Goal: Task Accomplishment & Management: Manage account settings

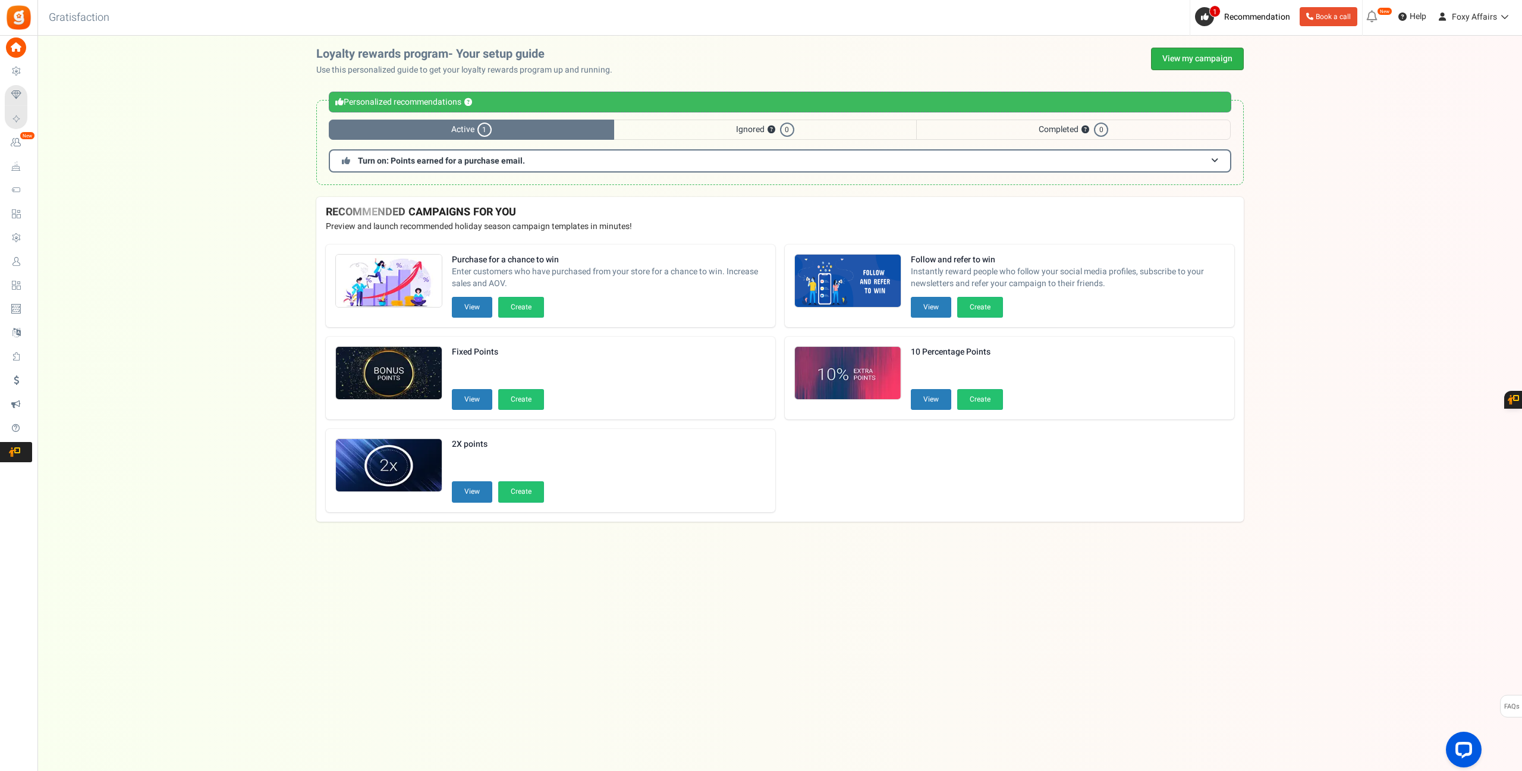
click at [1185, 53] on link "View my campaign" at bounding box center [1197, 59] width 93 height 23
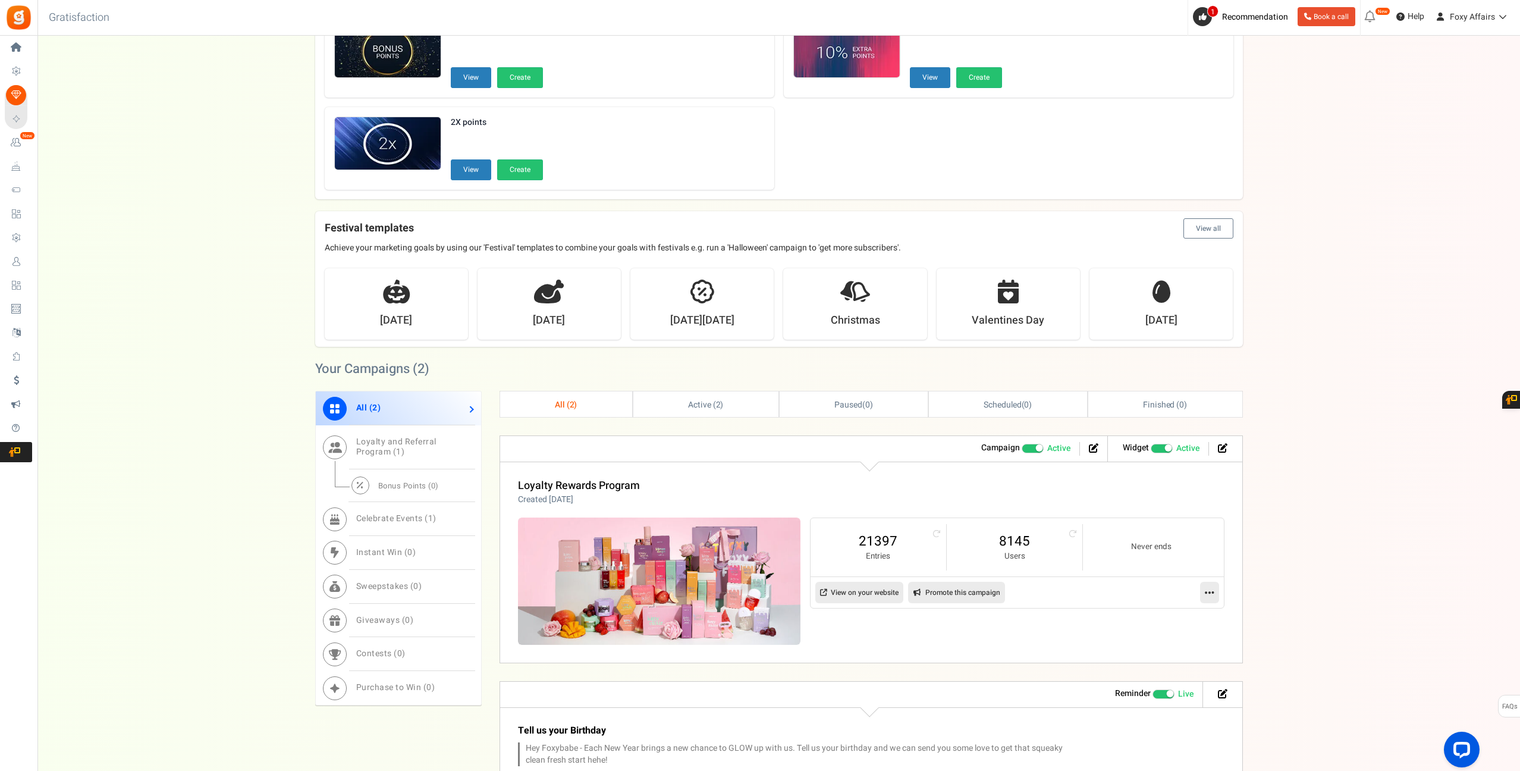
scroll to position [216, 0]
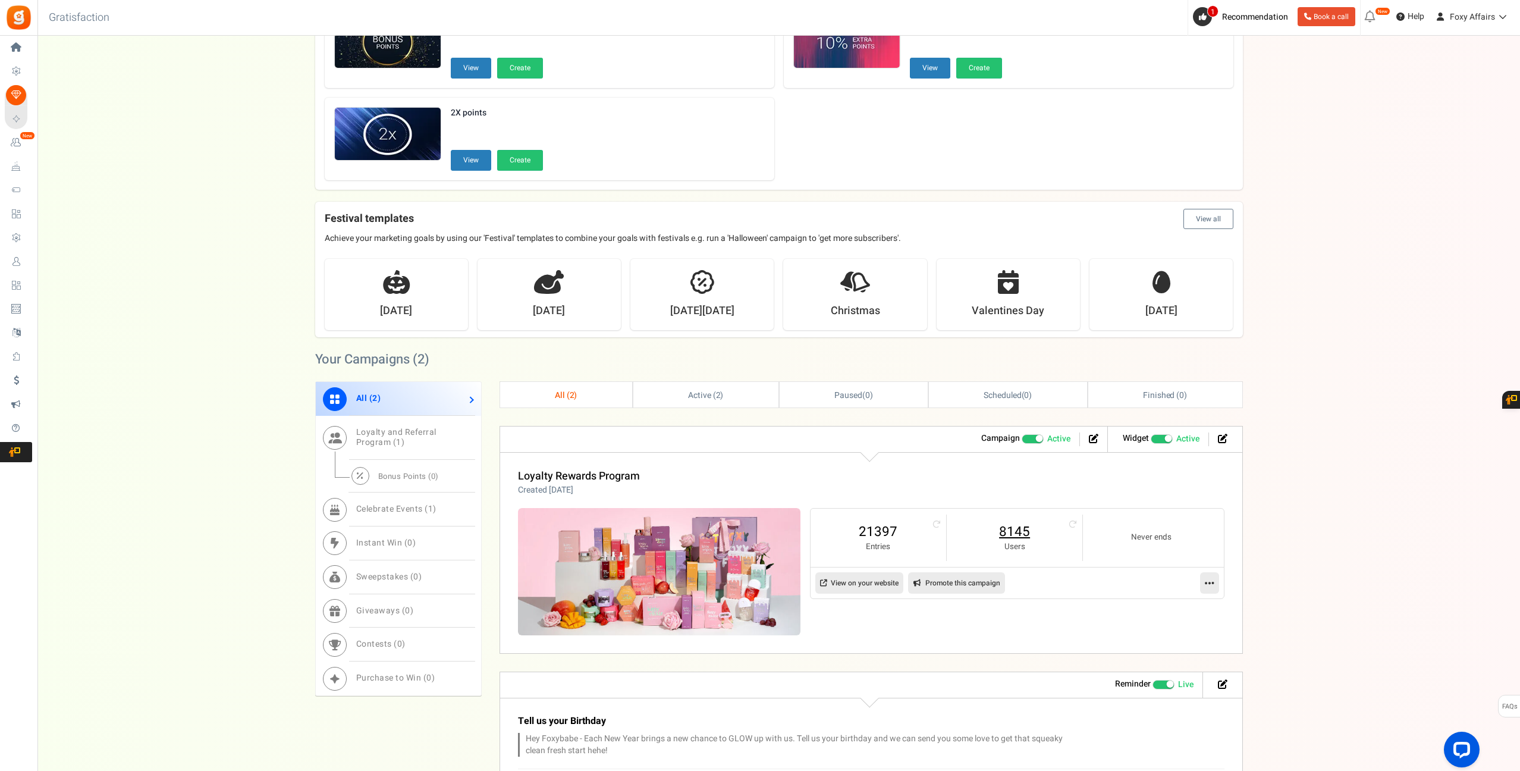
drag, startPoint x: 1019, startPoint y: 536, endPoint x: 1051, endPoint y: 530, distance: 33.1
click at [1019, 536] on link "8145" at bounding box center [1015, 531] width 112 height 19
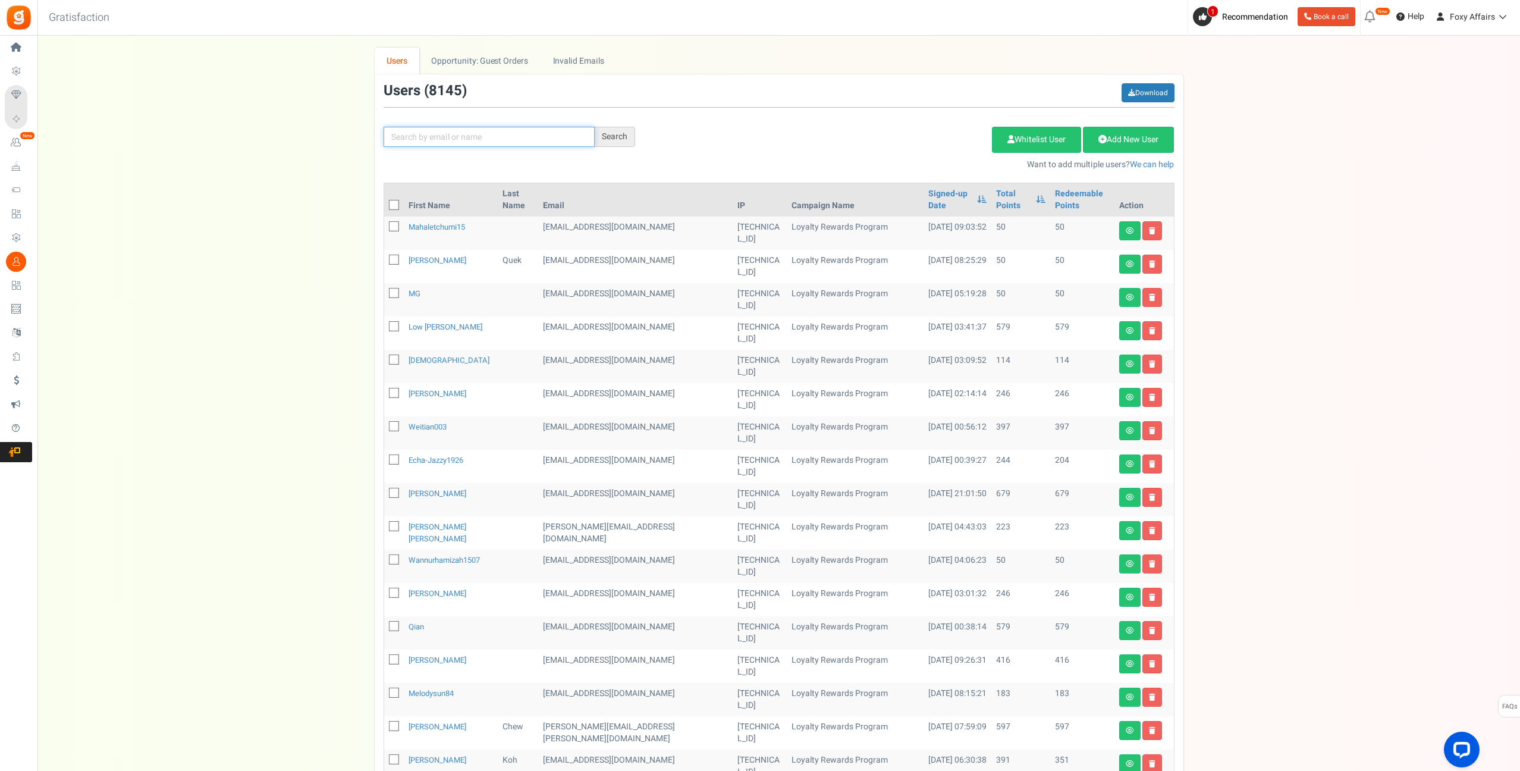
click at [482, 139] on input "text" at bounding box center [489, 137] width 211 height 20
paste input "[EMAIL_ADDRESS][DOMAIN_NAME]"
type input "[EMAIL_ADDRESS][DOMAIN_NAME]"
click at [619, 134] on div "Search" at bounding box center [615, 137] width 40 height 20
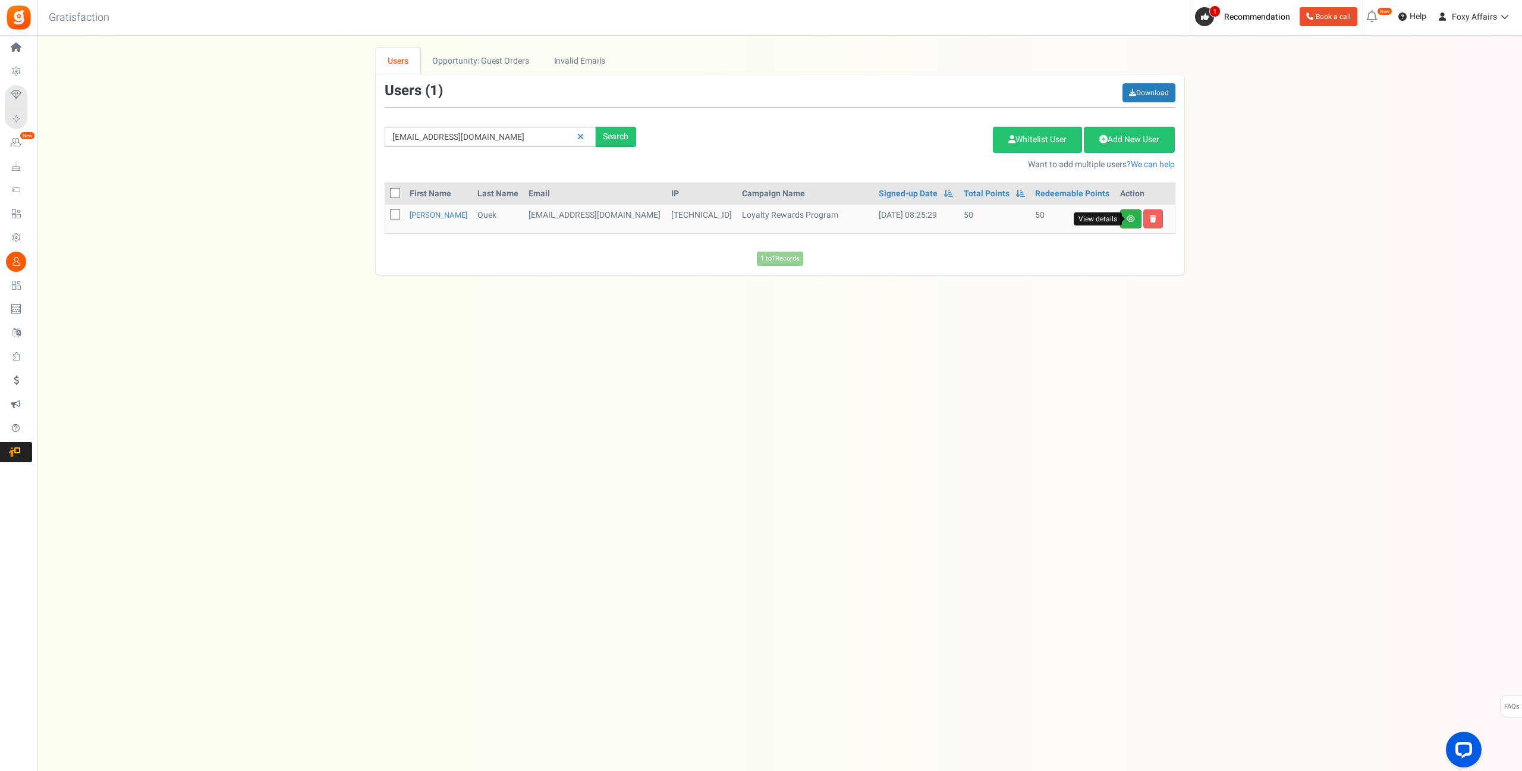
click at [1132, 222] on icon at bounding box center [1131, 218] width 8 height 7
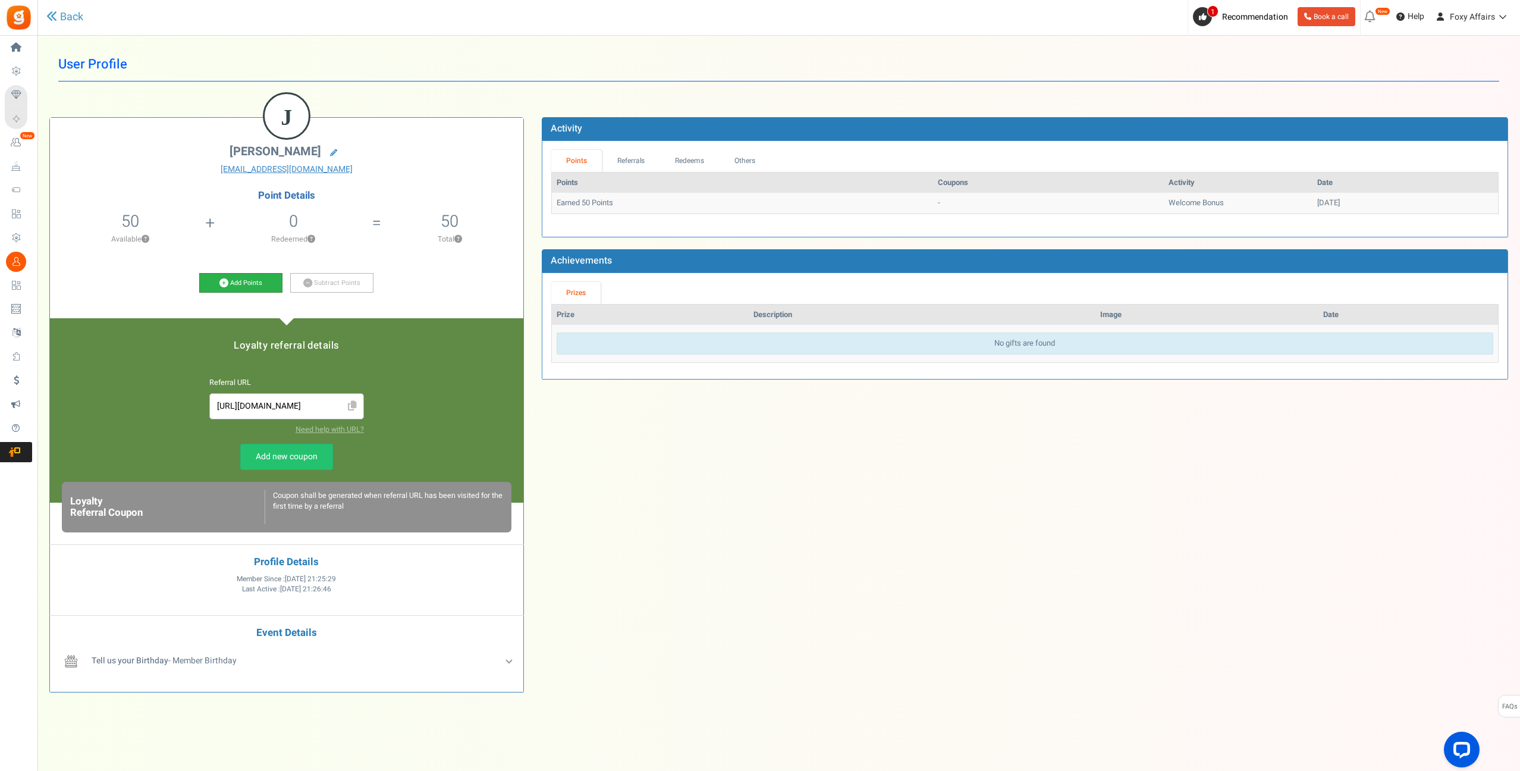
click at [220, 281] on icon at bounding box center [223, 282] width 9 height 9
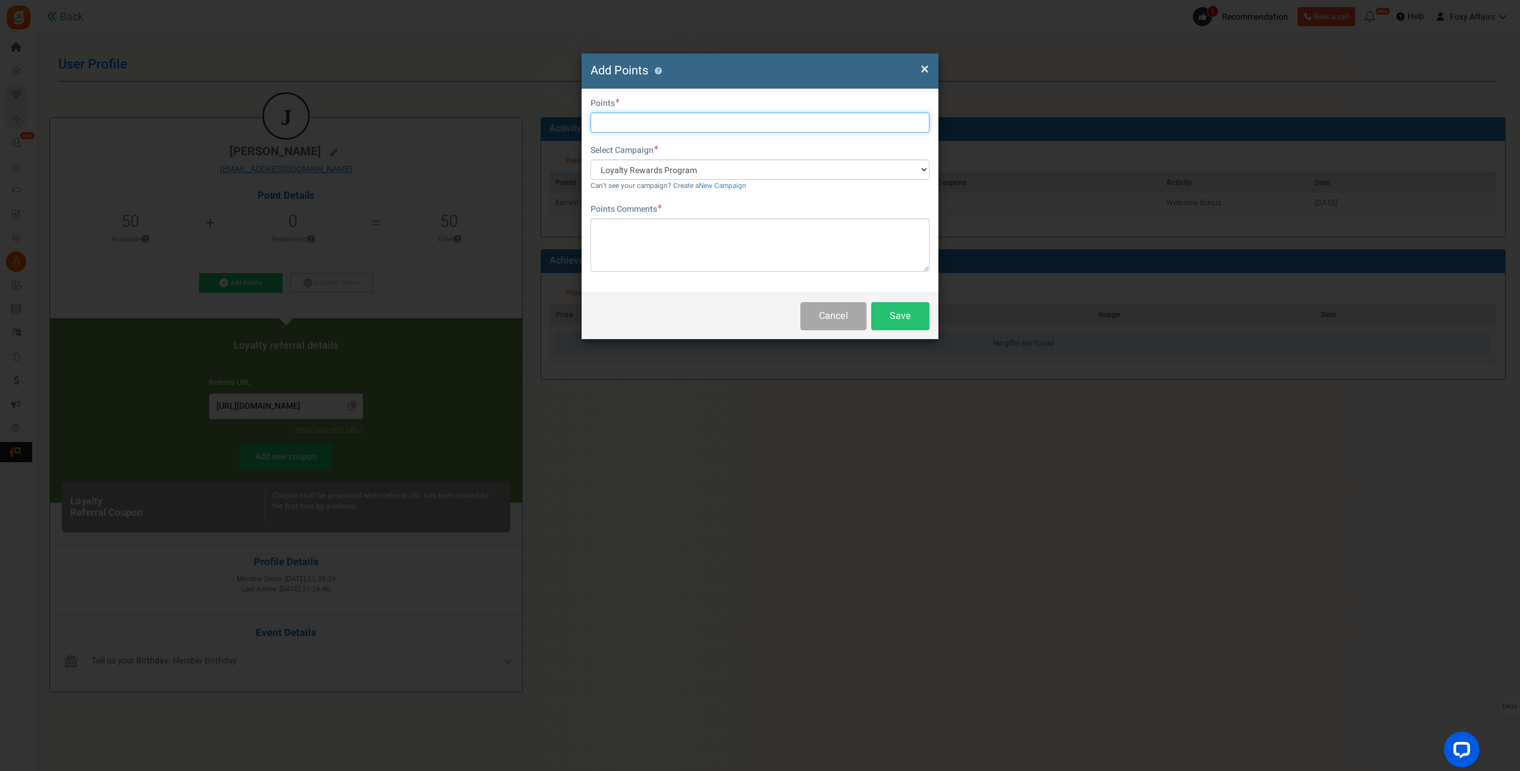
click at [721, 120] on input "text" at bounding box center [760, 122] width 339 height 20
type input "250"
click at [698, 231] on textarea at bounding box center [760, 245] width 339 height 54
type textarea "Shopee Order"
click at [912, 315] on button "Save" at bounding box center [900, 316] width 58 height 28
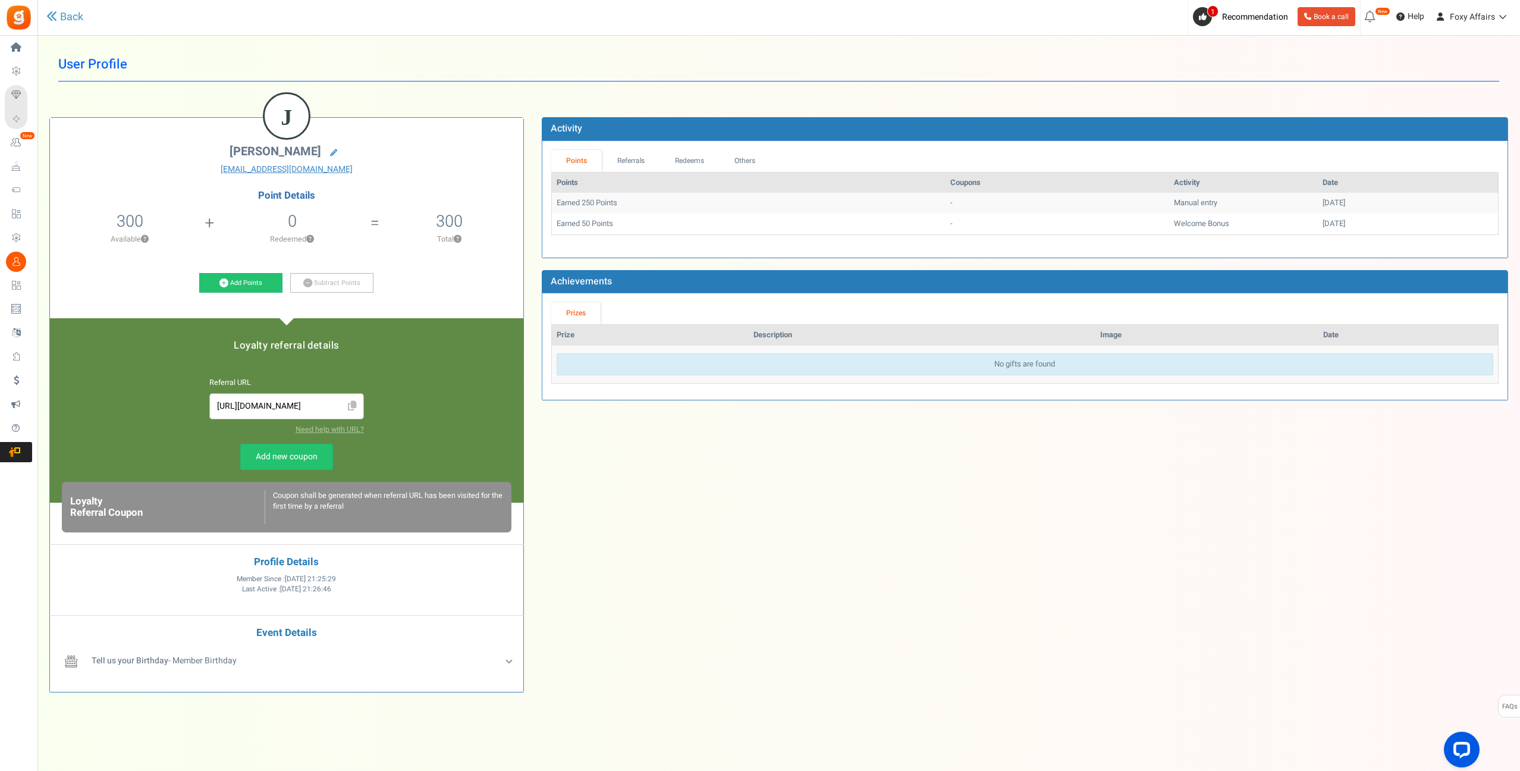
click at [1285, 514] on div "J [PERSON_NAME] [EMAIL_ADDRESS][DOMAIN_NAME] Point Details 300 50 Redeemable 0 …" at bounding box center [778, 401] width 1477 height 605
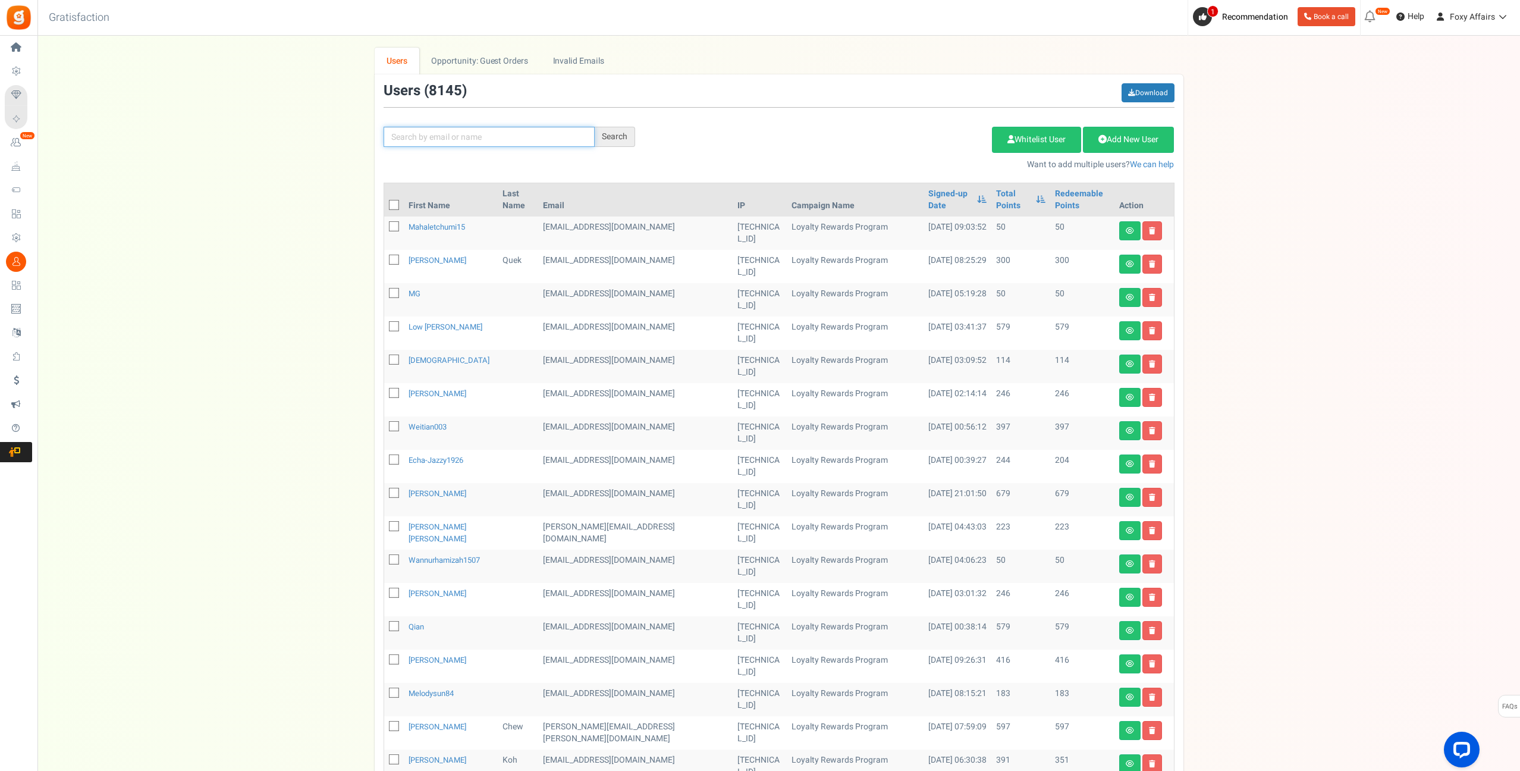
click at [520, 135] on input "text" at bounding box center [489, 137] width 211 height 20
paste input "[EMAIL_ADDRESS][DOMAIN_NAME]"
type input "[EMAIL_ADDRESS][DOMAIN_NAME]"
click at [627, 132] on div "Search" at bounding box center [615, 137] width 40 height 20
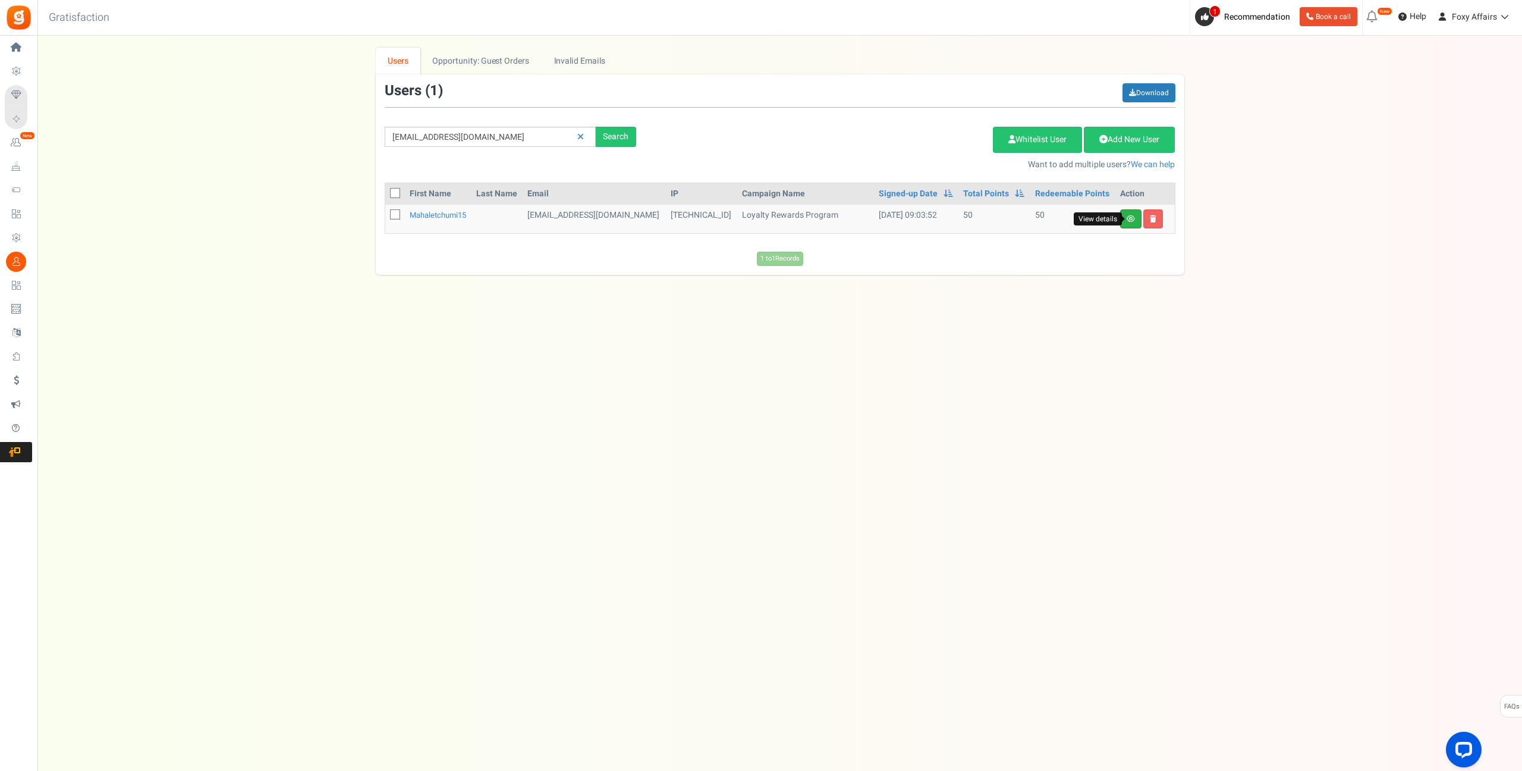
click at [1124, 221] on link "View details" at bounding box center [1130, 218] width 21 height 19
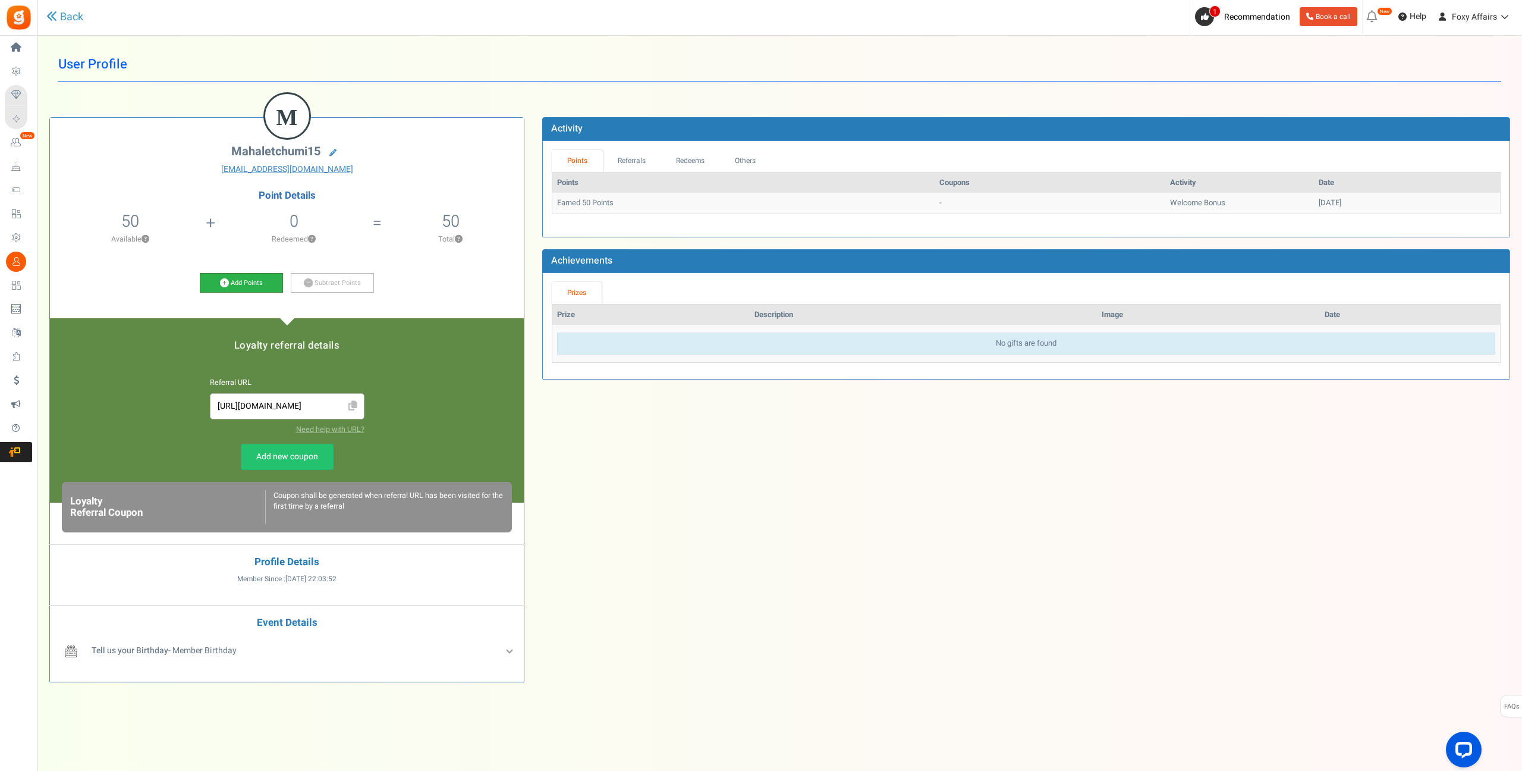
click at [224, 281] on icon at bounding box center [224, 282] width 9 height 9
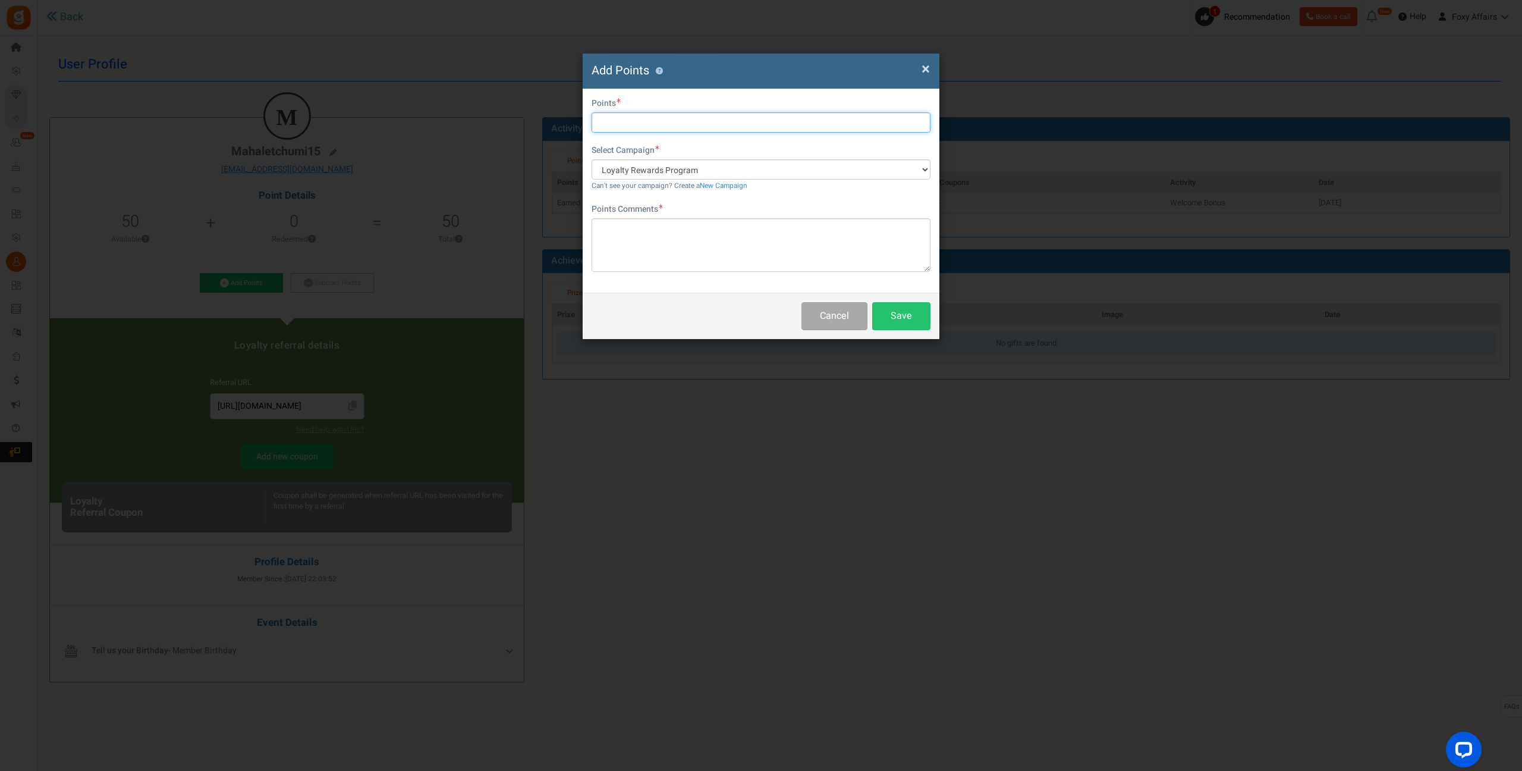
click at [657, 123] on input "text" at bounding box center [761, 122] width 339 height 20
type input "167"
click at [661, 242] on textarea at bounding box center [761, 245] width 339 height 54
type textarea "TikTok Order"
click at [902, 316] on button "Save" at bounding box center [901, 316] width 58 height 28
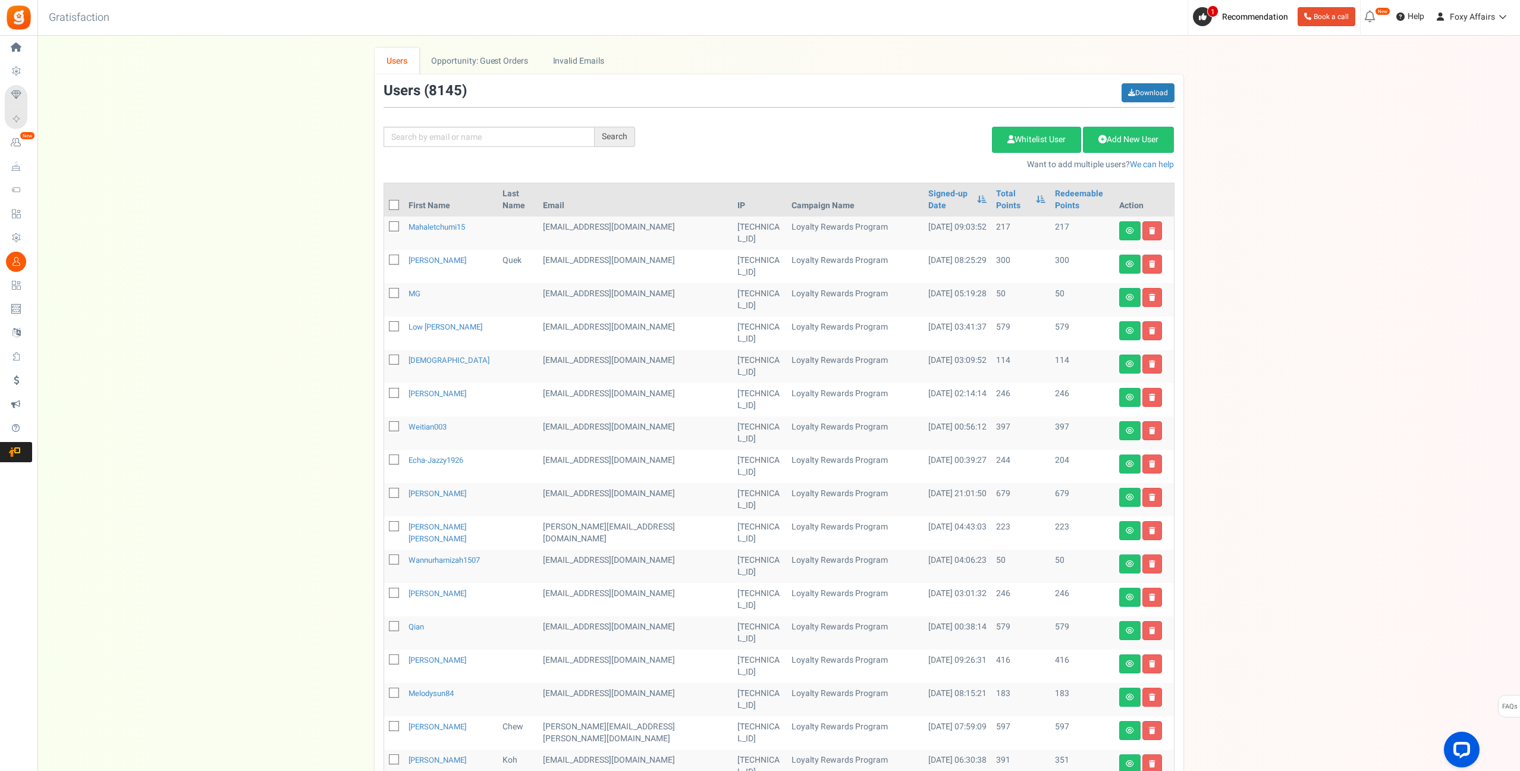
drag, startPoint x: 536, startPoint y: 113, endPoint x: 535, endPoint y: 126, distance: 13.2
click at [536, 115] on div "Search Add Etsy Order Delete Selected Users Import Users Spam Protection Subtra…" at bounding box center [779, 126] width 809 height 87
click at [535, 127] on input "text" at bounding box center [489, 137] width 211 height 20
paste input "[EMAIL_ADDRESS][DOMAIN_NAME]"
type input "[EMAIL_ADDRESS][DOMAIN_NAME]"
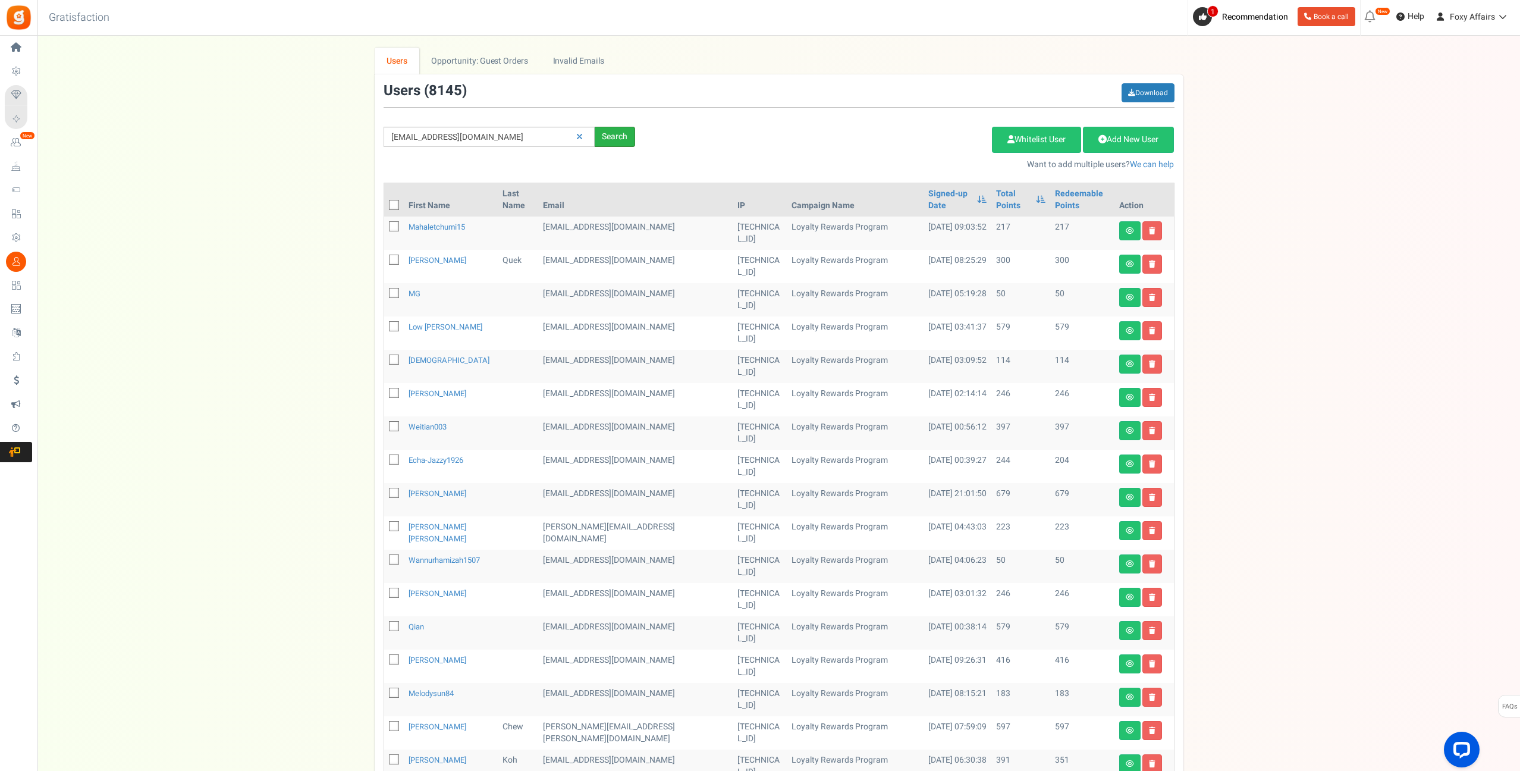
click at [604, 133] on div "Search" at bounding box center [615, 137] width 40 height 20
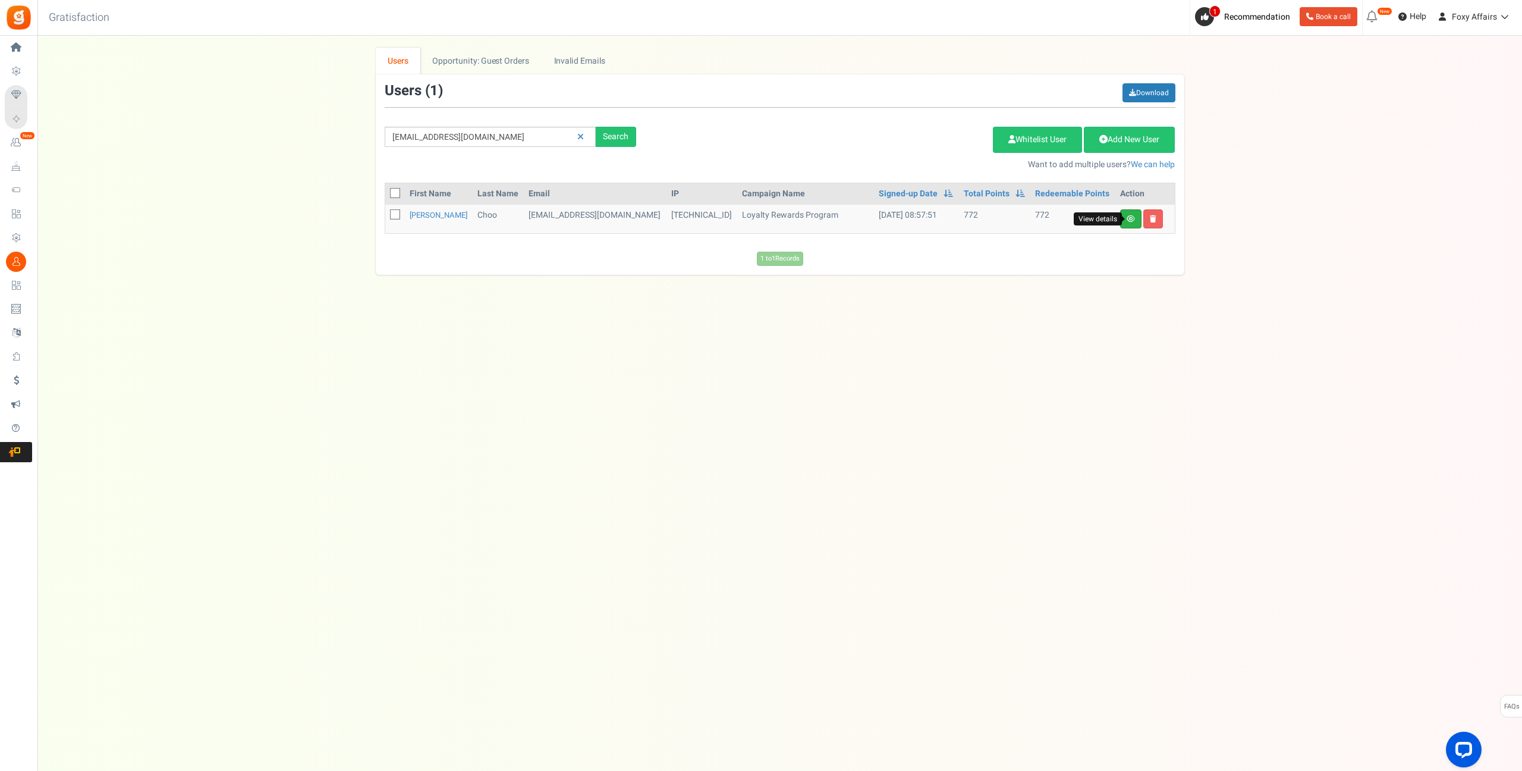
click at [1127, 219] on icon at bounding box center [1131, 218] width 8 height 7
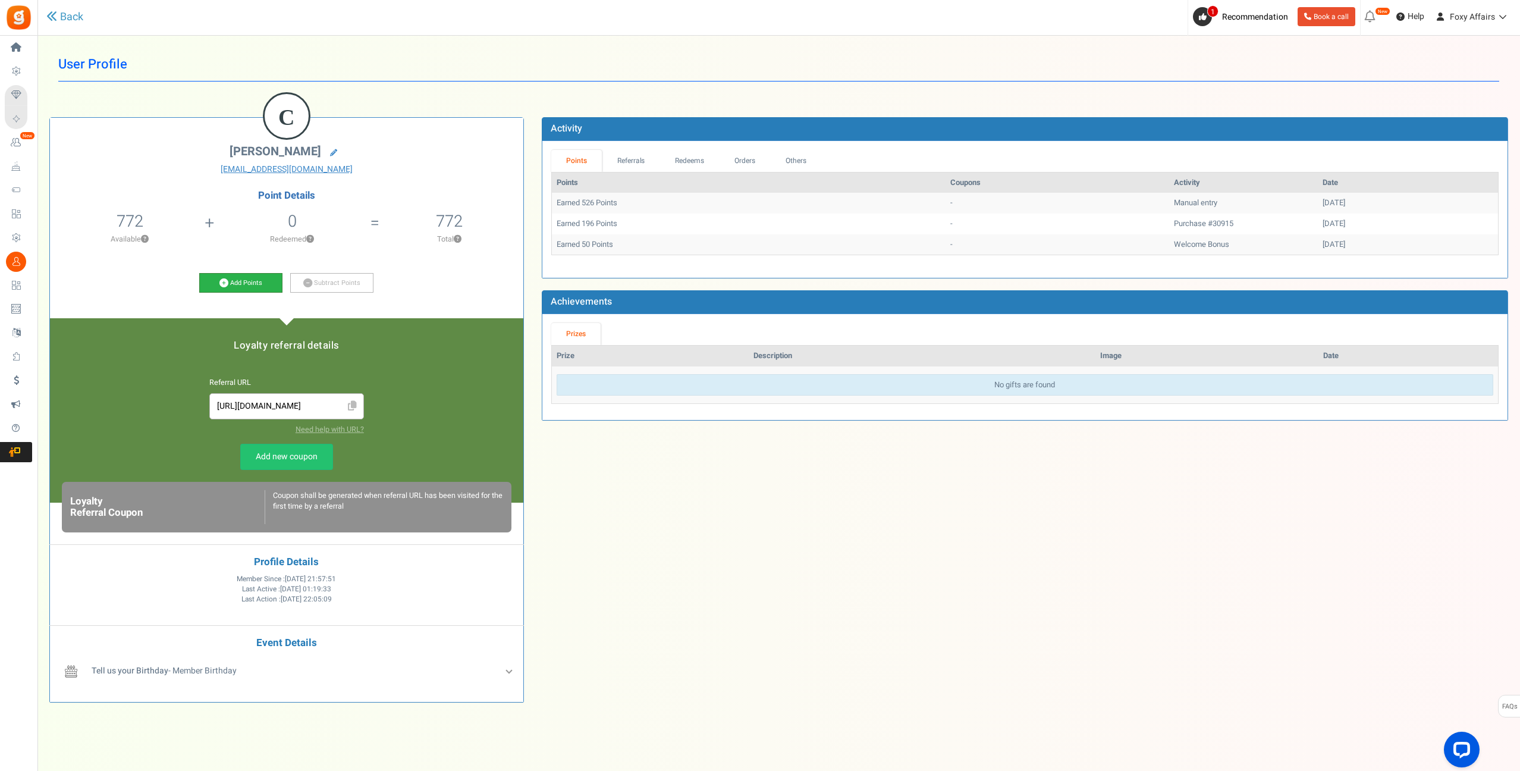
click at [224, 284] on icon at bounding box center [223, 282] width 9 height 9
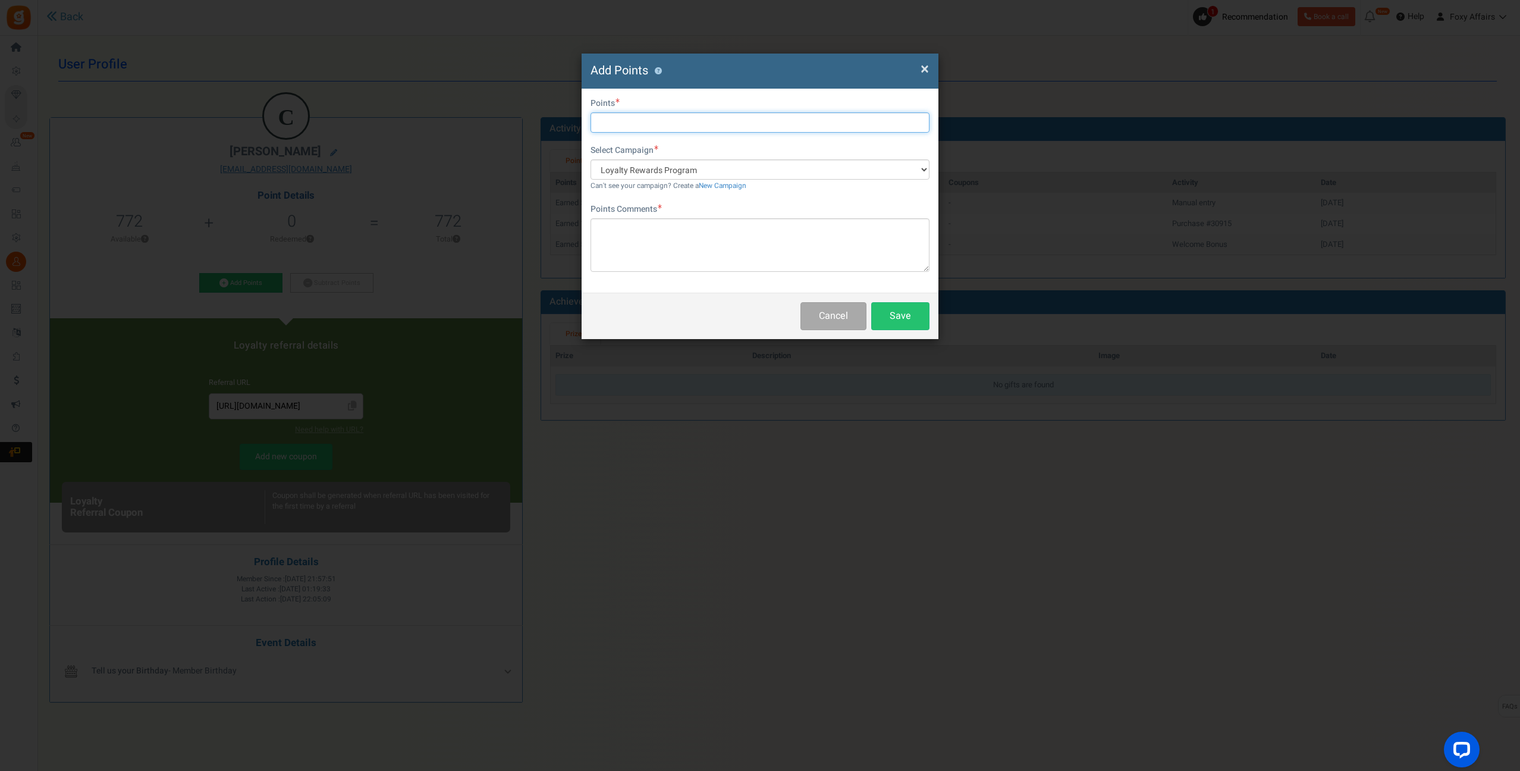
click at [711, 113] on input "text" at bounding box center [760, 122] width 339 height 20
type input "179"
click at [714, 236] on textarea at bounding box center [760, 245] width 339 height 54
type textarea "Shopee Order"
click at [907, 310] on button "Save" at bounding box center [900, 316] width 58 height 28
